Goal: Information Seeking & Learning: Find specific fact

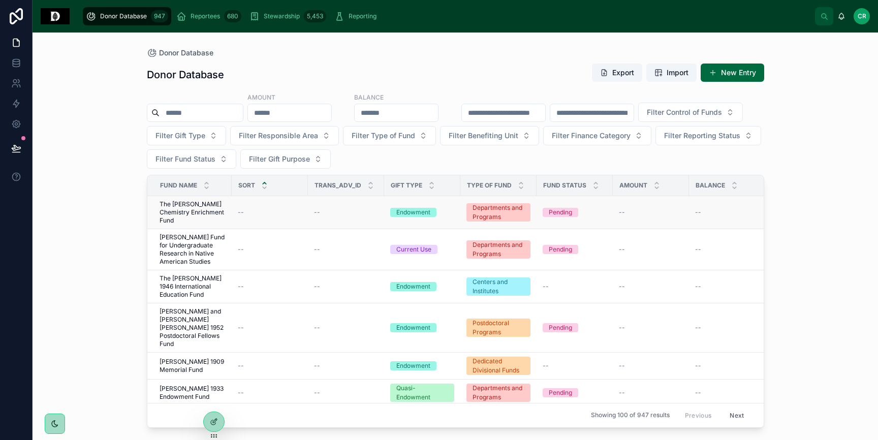
click at [184, 211] on span "The [PERSON_NAME] Chemistry Enrichment Fund" at bounding box center [193, 212] width 66 height 24
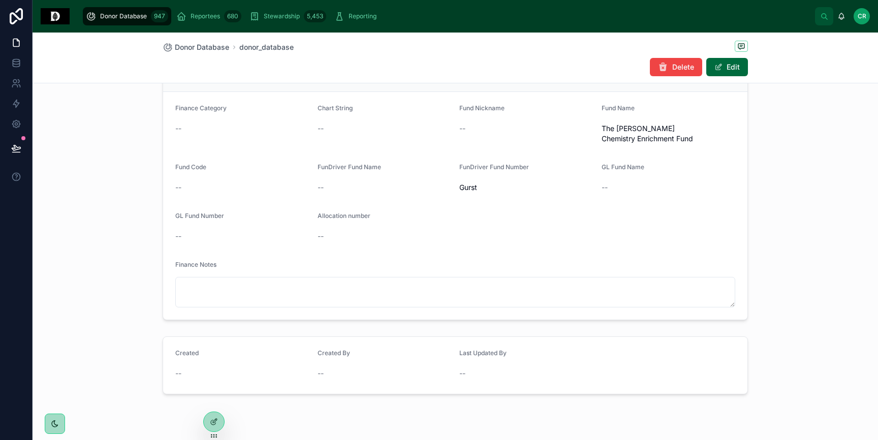
scroll to position [1212, 0]
